Goal: Task Accomplishment & Management: Complete application form

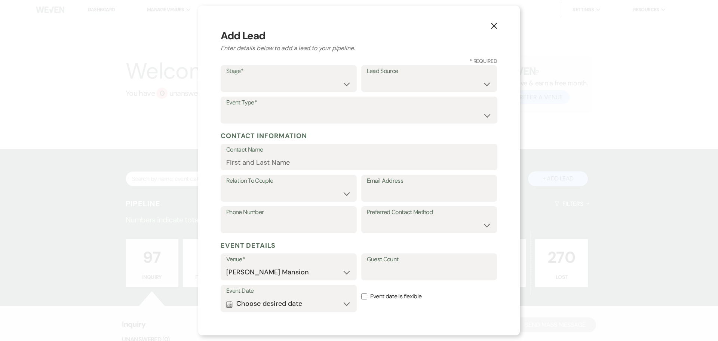
select select "799"
click at [343, 84] on select "Inquiry Follow Up Tour Requested Tour Confirmed Toured Proposal Sent Booked Lost" at bounding box center [288, 84] width 125 height 15
select select "1"
click at [226, 77] on select "Inquiry Follow Up Tour Requested Tour Confirmed Toured Proposal Sent Booked Lost" at bounding box center [288, 84] width 125 height 15
click at [413, 85] on select "Weven Venue Website Instagram Facebook Pinterest Google The Knot Wedding Wire H…" at bounding box center [429, 84] width 125 height 15
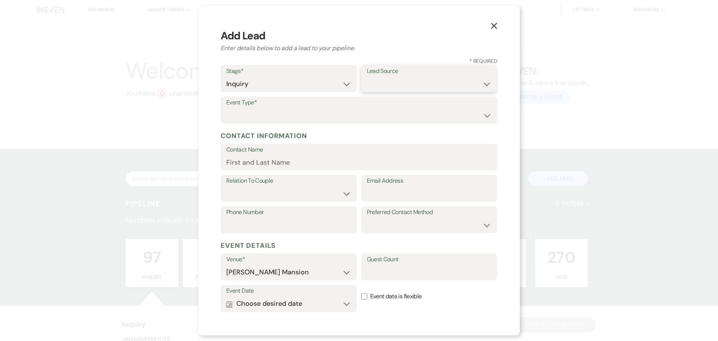
select select "22"
click at [367, 77] on select "Weven Venue Website Instagram Facebook Pinterest Google The Knot Wedding Wire H…" at bounding box center [429, 84] width 125 height 15
click at [261, 111] on select "Wedding Anniversary Party Baby Shower Bachelorette / Bachelor Party Birthday Pa…" at bounding box center [359, 115] width 266 height 15
select select "3"
click at [226, 108] on select "Wedding Anniversary Party Baby Shower Bachelorette / Bachelor Party Birthday Pa…" at bounding box center [359, 115] width 266 height 15
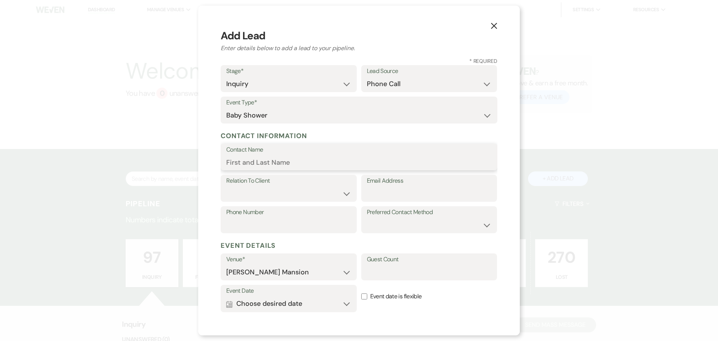
click at [261, 158] on input "Contact Name" at bounding box center [359, 162] width 266 height 15
type input "[PERSON_NAME]"
drag, startPoint x: 344, startPoint y: 188, endPoint x: 348, endPoint y: 182, distance: 7.5
click at [344, 188] on select "Client Event Planner Parent of Client Family Member Friend Other" at bounding box center [288, 193] width 125 height 15
select select "3"
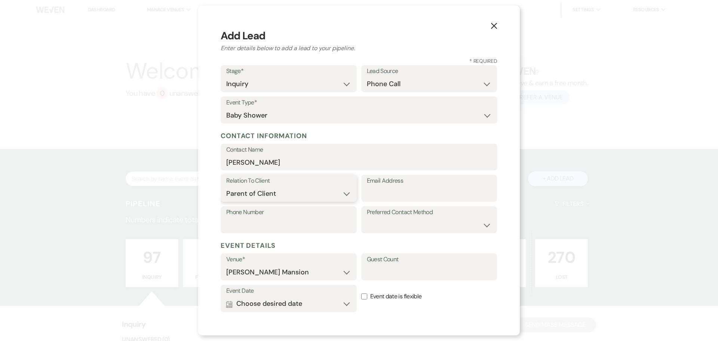
click at [226, 186] on select "Client Event Planner Parent of Client Family Member Friend Other" at bounding box center [288, 193] width 125 height 15
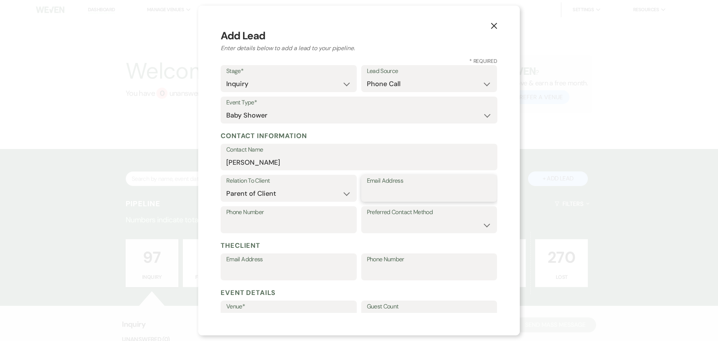
click at [401, 191] on input "Email Address" at bounding box center [429, 193] width 125 height 15
type input "[EMAIL_ADDRESS][DOMAIN_NAME]"
click at [294, 224] on input "Phone Number" at bounding box center [288, 225] width 125 height 15
type input "[PHONE_NUMBER]"
click at [371, 219] on select "Email Phone Text" at bounding box center [429, 225] width 125 height 15
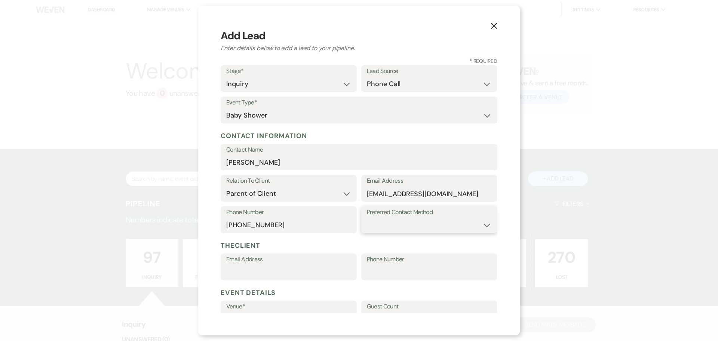
select select "email"
click at [367, 218] on select "Email Phone Text" at bounding box center [429, 225] width 125 height 15
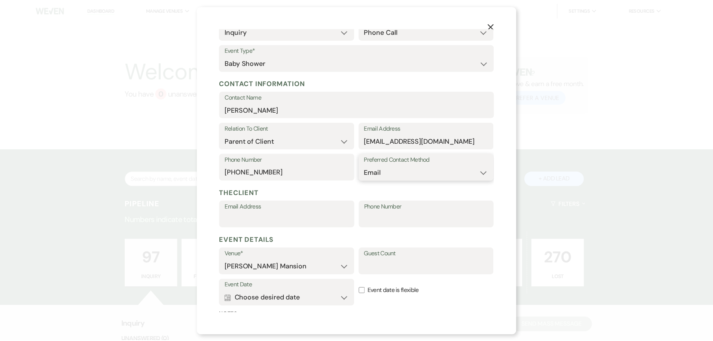
scroll to position [130, 0]
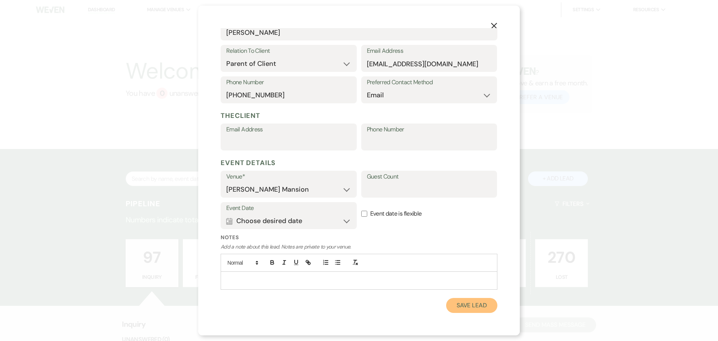
click at [472, 306] on button "Save Lead" at bounding box center [471, 305] width 51 height 15
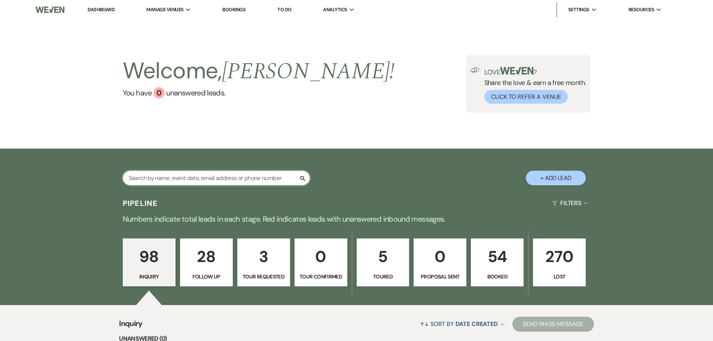
click at [159, 179] on input "text" at bounding box center [216, 178] width 187 height 15
type input "mar"
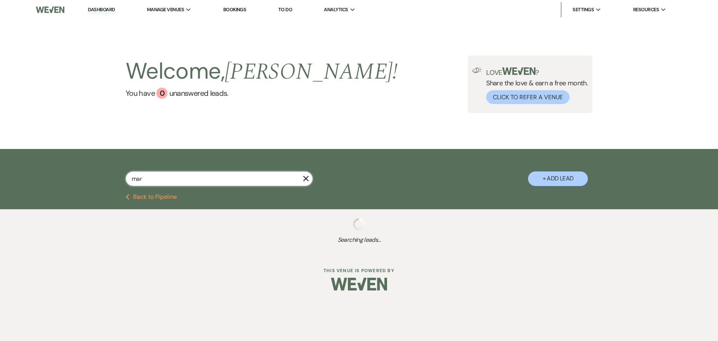
select select "8"
select select "4"
select select "2"
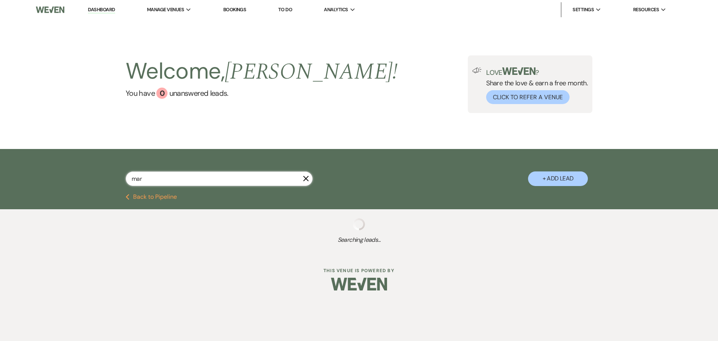
select select "8"
select select "5"
select select "8"
select select "6"
select select "9"
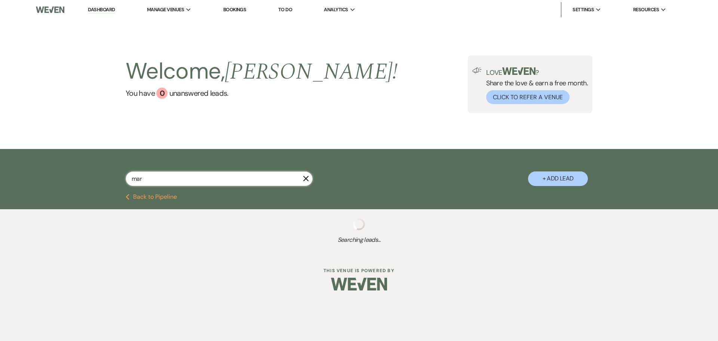
select select "8"
select select "5"
select select "8"
select select "5"
select select "8"
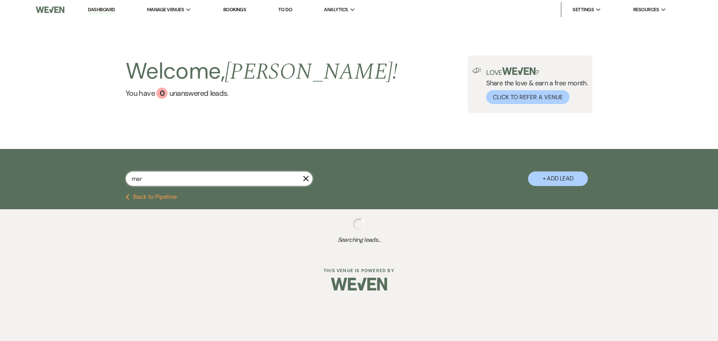
select select "2"
select select "8"
select select "5"
select select "8"
select select "5"
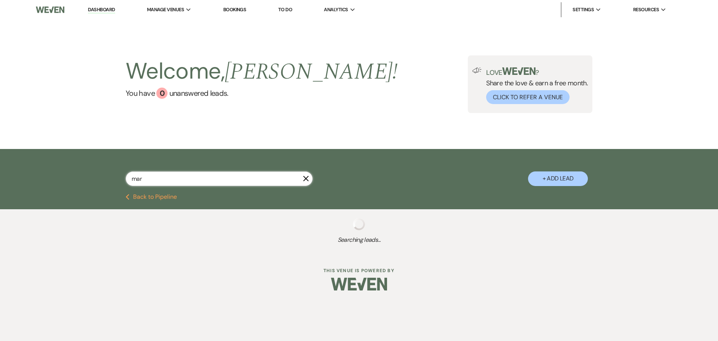
select select "8"
select select "5"
select select "8"
select select "5"
select select "8"
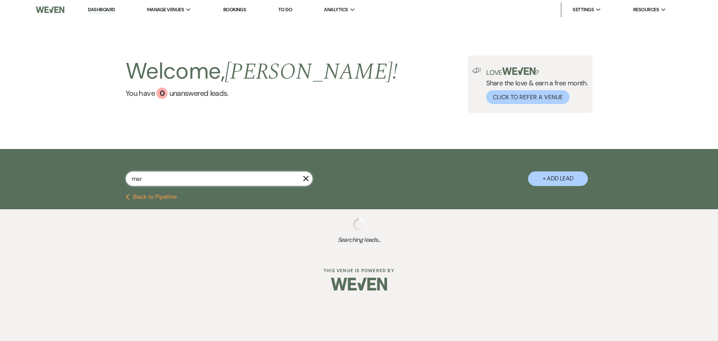
select select "5"
select select "8"
select select "5"
select select "8"
select select "5"
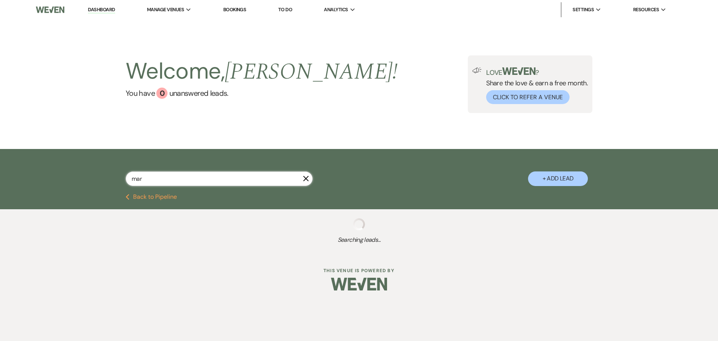
select select "8"
select select "6"
select select "8"
select select "5"
select select "8"
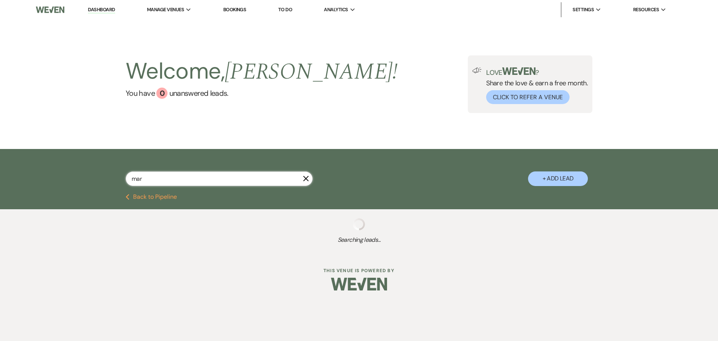
select select "5"
select select "8"
select select "5"
select select "8"
select select "5"
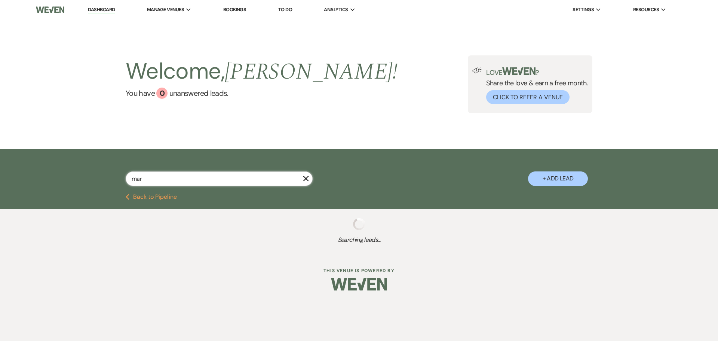
select select "8"
select select "5"
select select "8"
select select "5"
select select "8"
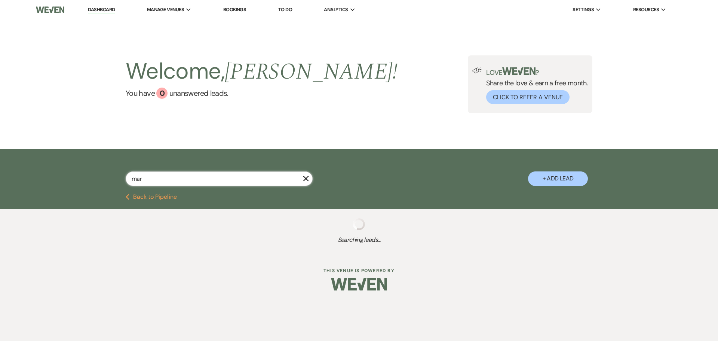
select select "5"
select select "8"
select select "5"
select select "8"
select select "5"
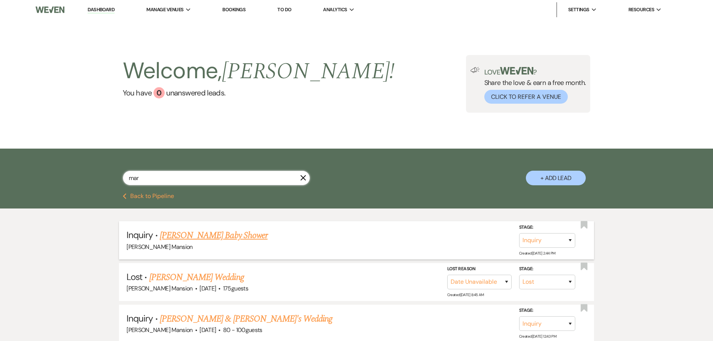
type input "mar"
click at [199, 234] on link "[PERSON_NAME] Baby Shower" at bounding box center [214, 235] width 108 height 13
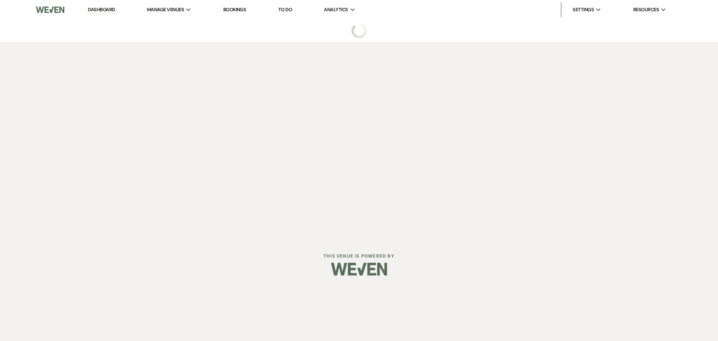
select select "22"
select select "3"
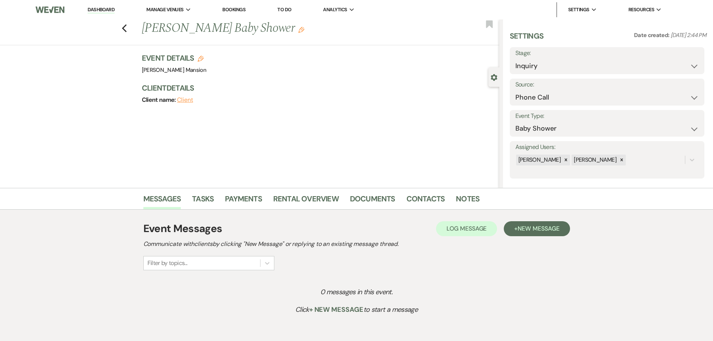
click at [303, 30] on icon "Edit" at bounding box center [301, 30] width 6 height 6
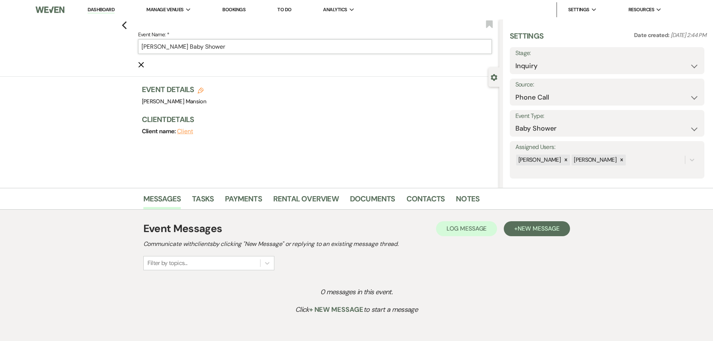
click at [199, 44] on input "[PERSON_NAME] Baby Shower" at bounding box center [314, 46] width 353 height 15
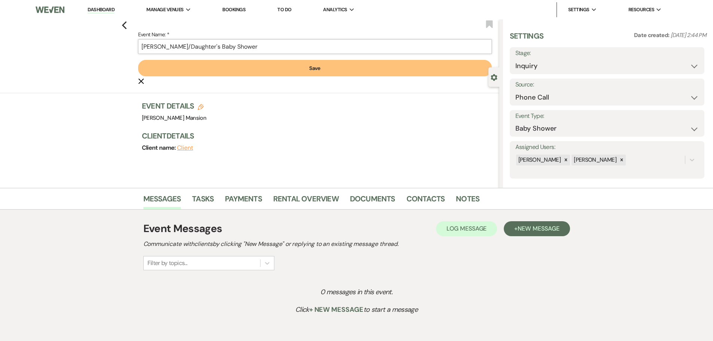
type input "[PERSON_NAME]/Daughter's Baby Shower"
click at [244, 65] on button "Save" at bounding box center [314, 68] width 353 height 16
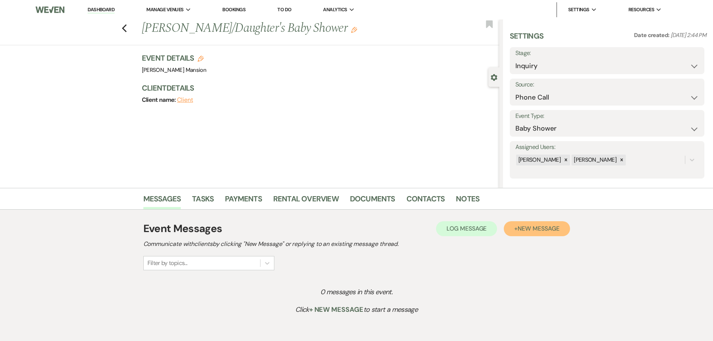
click at [531, 229] on span "New Message" at bounding box center [538, 228] width 42 height 8
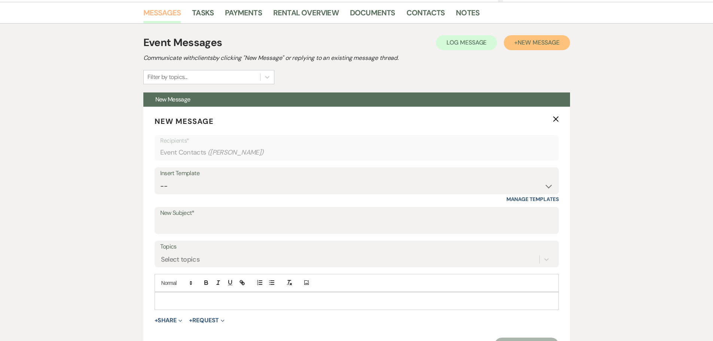
scroll to position [187, 0]
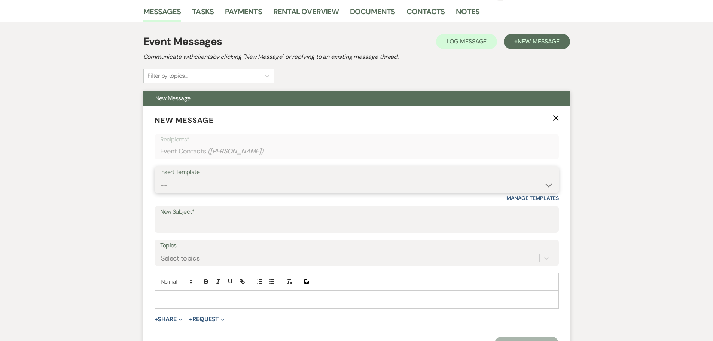
click at [209, 182] on select "-- Initial Inquiry Response Tour Request Response Follow Up Contract (Pre-Booke…" at bounding box center [356, 185] width 393 height 15
select select "4240"
click at [160, 178] on select "-- Initial Inquiry Response Tour Request Response Follow Up Contract (Pre-Booke…" at bounding box center [356, 185] width 393 height 15
type input "Congratulations from [PERSON_NAME][GEOGRAPHIC_DATA]"
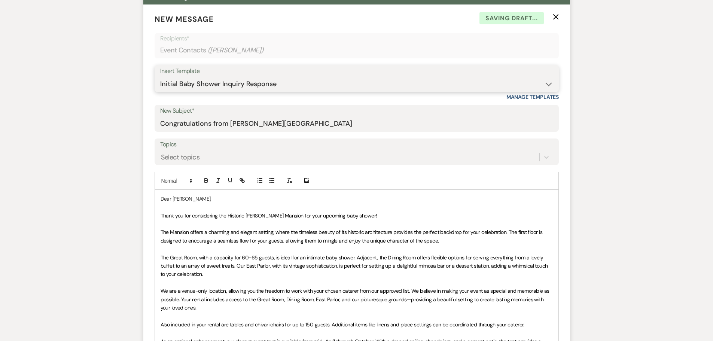
scroll to position [299, 0]
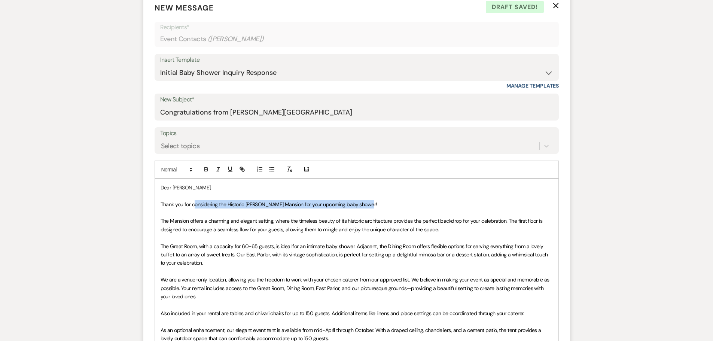
drag, startPoint x: 380, startPoint y: 202, endPoint x: 196, endPoint y: 204, distance: 184.0
click at [196, 204] on p "Thank you for considering the Historic [PERSON_NAME] Mansion for your upcoming …" at bounding box center [356, 204] width 392 height 8
click at [189, 205] on span "Thank you for considering the Historic [PERSON_NAME] Mansion for your upcoming …" at bounding box center [268, 204] width 217 height 7
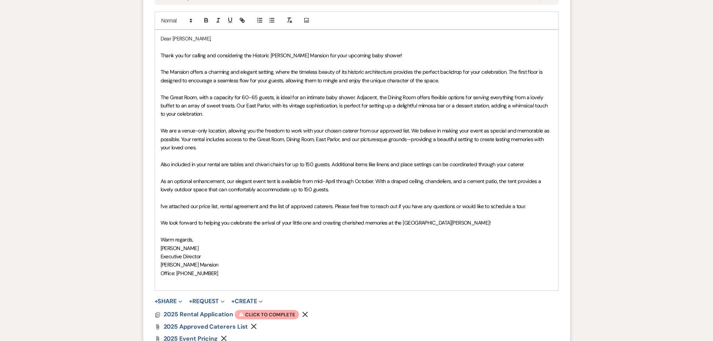
scroll to position [449, 0]
drag, startPoint x: 343, startPoint y: 190, endPoint x: 158, endPoint y: 177, distance: 185.6
click at [158, 177] on div "Dear [PERSON_NAME], Thank you for calling and considering the Historic [PERSON_…" at bounding box center [356, 159] width 403 height 260
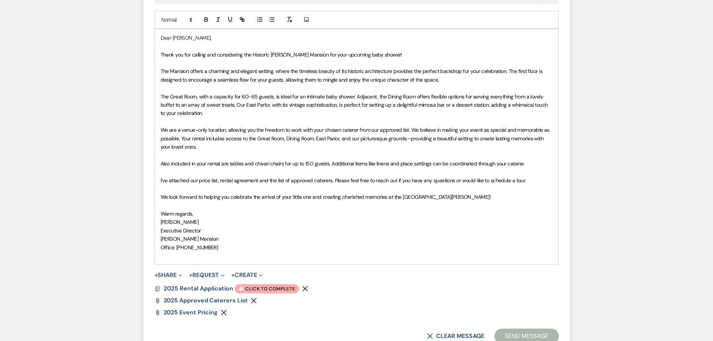
click at [252, 196] on span "We look forward to helping you celebrate the arrival of your little one and cre…" at bounding box center [325, 196] width 330 height 7
drag, startPoint x: 252, startPoint y: 196, endPoint x: 312, endPoint y: 197, distance: 59.5
click at [312, 197] on span "We look forward to helping you celebrate the arrival of your little one and cre…" at bounding box center [325, 196] width 330 height 7
click at [273, 288] on span "Warning Click to complete" at bounding box center [267, 289] width 64 height 10
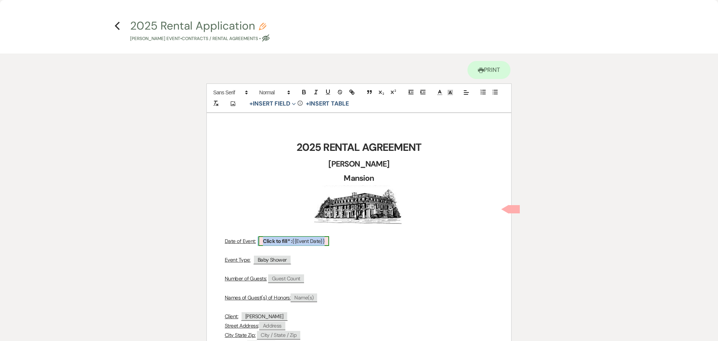
click at [277, 242] on b "Click to fill* :" at bounding box center [277, 241] width 29 height 7
select select "smartCustomField"
select select "owner"
select select "{{eventDate}}"
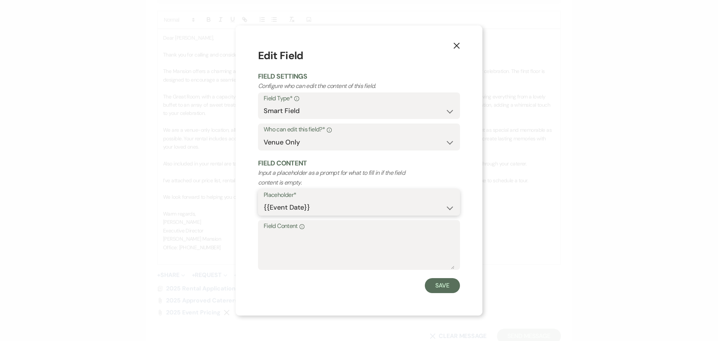
click at [451, 208] on select "{{Event Date}} {{Client Full Name(s)}} {{Client First Name(s)}} {{Venue Name}} …" at bounding box center [359, 207] width 191 height 15
click at [453, 208] on select "{{Event Date}} {{Client Full Name(s)}} {{Client First Name(s)}} {{Venue Name}} …" at bounding box center [359, 207] width 191 height 15
click at [459, 44] on icon "X" at bounding box center [456, 45] width 7 height 7
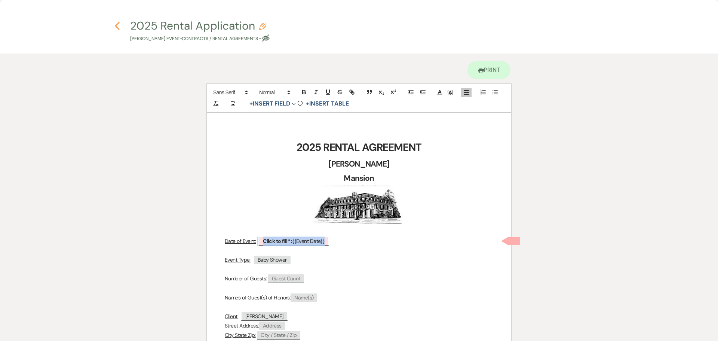
click at [118, 25] on icon "Previous" at bounding box center [117, 25] width 6 height 9
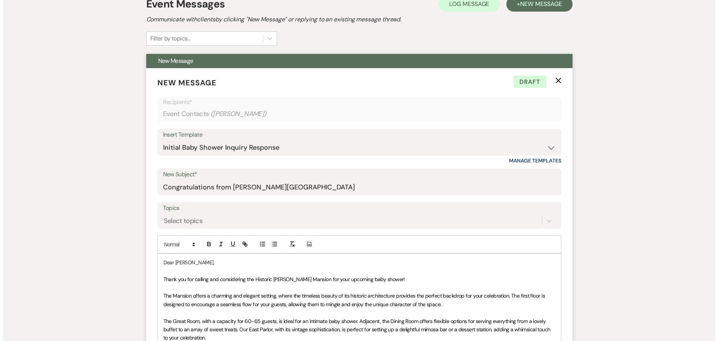
scroll to position [0, 0]
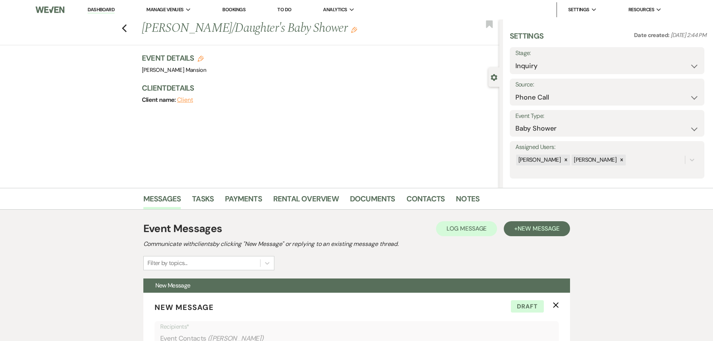
click at [203, 60] on icon "Edit" at bounding box center [201, 59] width 6 height 6
select select "799"
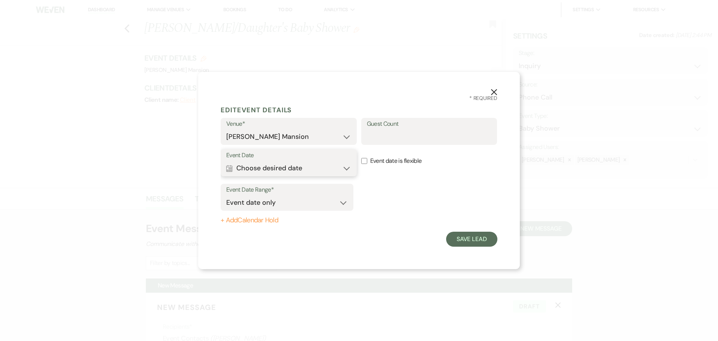
click at [328, 165] on button "Calendar Choose desired date Expand" at bounding box center [288, 167] width 125 height 15
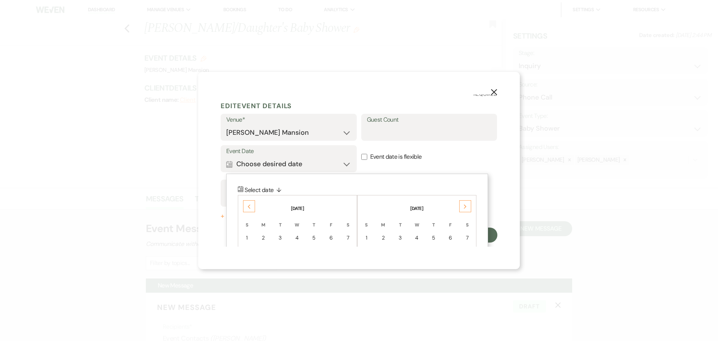
click at [466, 206] on use at bounding box center [465, 206] width 3 height 4
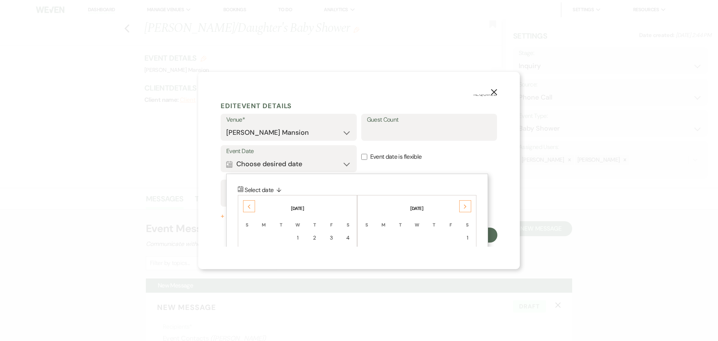
click at [466, 206] on use at bounding box center [465, 206] width 3 height 4
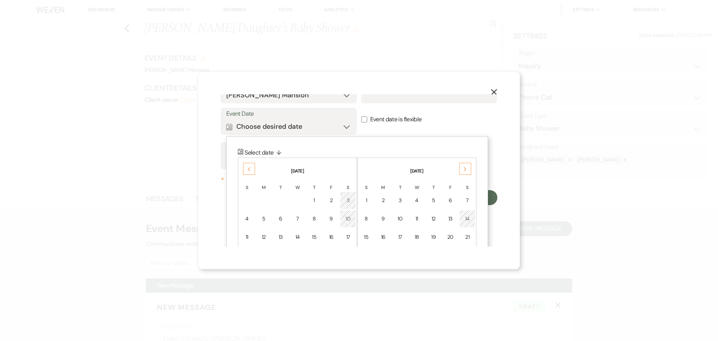
click at [248, 169] on use at bounding box center [249, 169] width 3 height 4
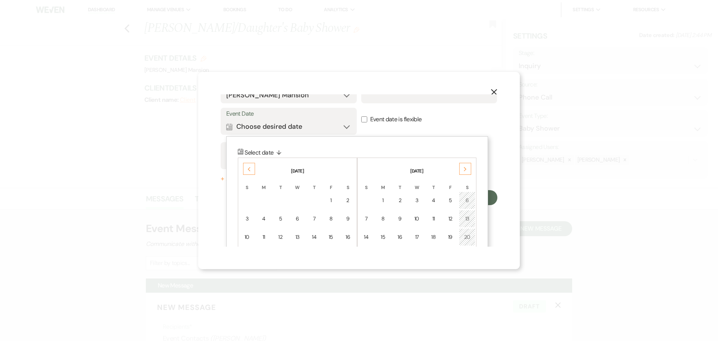
click at [248, 169] on use at bounding box center [249, 169] width 3 height 4
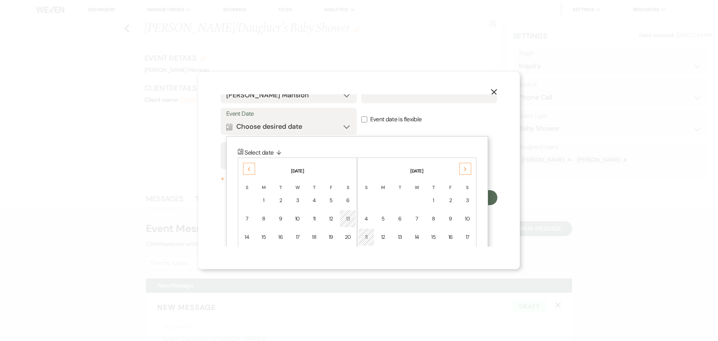
click at [248, 169] on use at bounding box center [249, 169] width 3 height 4
click at [248, 239] on div "9" at bounding box center [247, 237] width 7 height 8
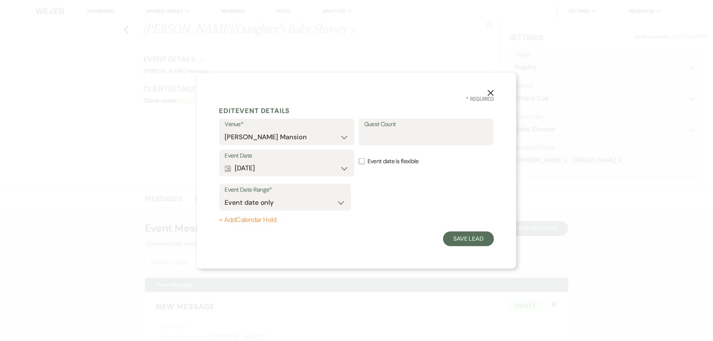
scroll to position [0, 0]
click at [398, 140] on input "Guest Count" at bounding box center [429, 136] width 125 height 15
type input "45 - 50"
click at [470, 239] on button "Save Lead" at bounding box center [471, 239] width 51 height 15
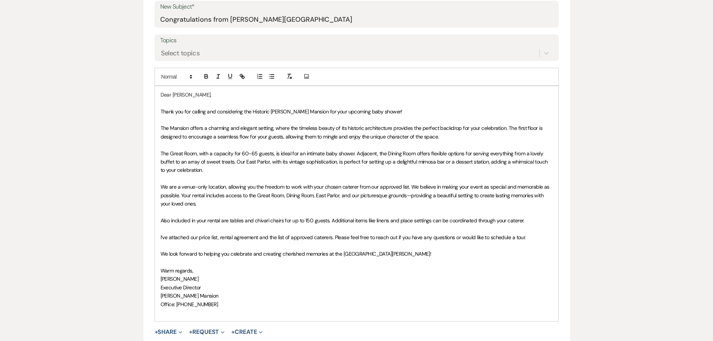
scroll to position [524, 0]
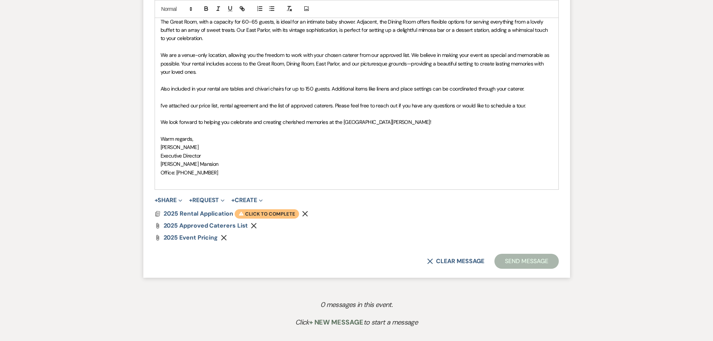
click at [257, 215] on span "Warning Click to complete" at bounding box center [267, 214] width 64 height 10
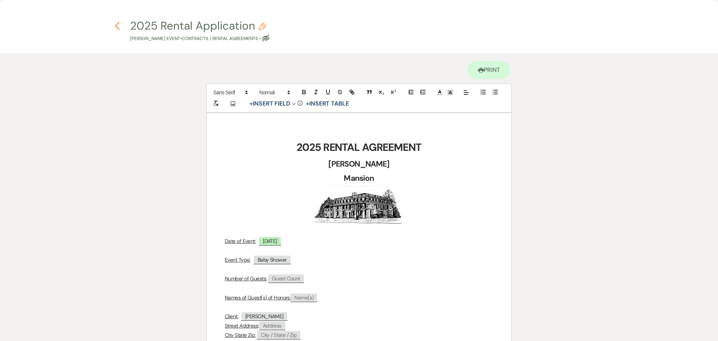
click at [119, 27] on icon "Previous" at bounding box center [117, 25] width 6 height 9
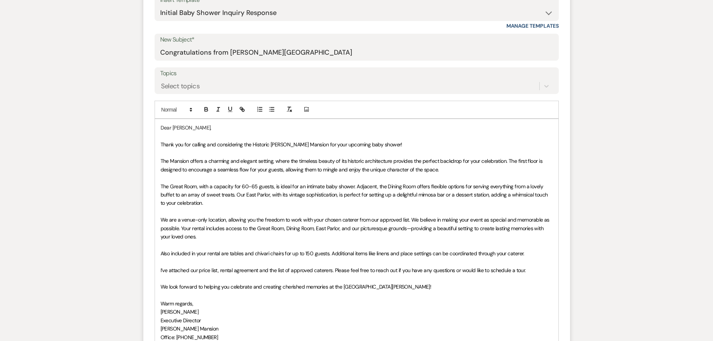
scroll to position [337, 0]
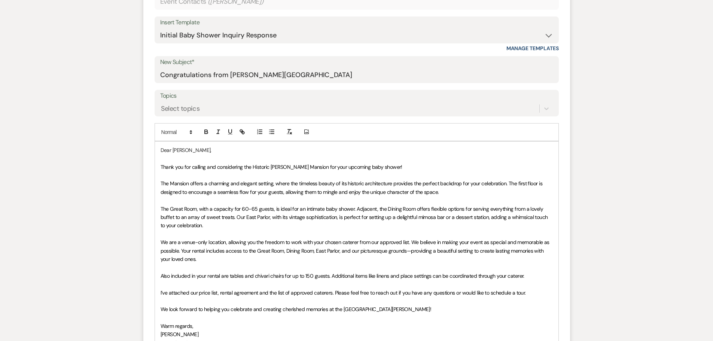
click at [334, 167] on span "Thank you for calling and considering the Historic [PERSON_NAME] Mansion for yo…" at bounding box center [281, 166] width 242 height 7
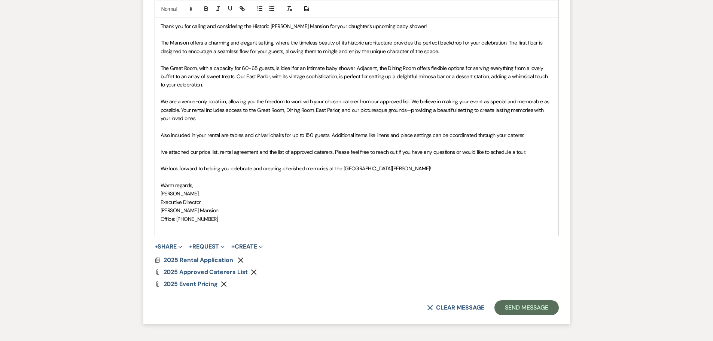
scroll to position [524, 0]
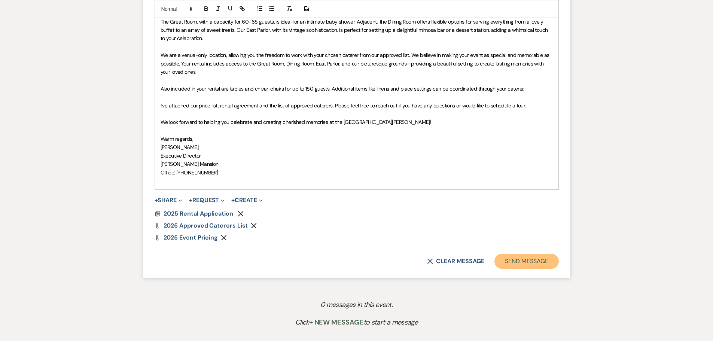
click at [520, 263] on button "Send Message" at bounding box center [526, 261] width 64 height 15
